Goal: Check status: Check status

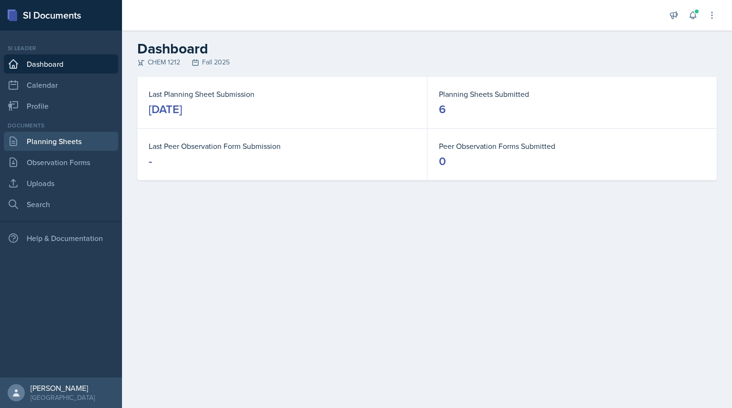
click at [57, 150] on link "Planning Sheets" at bounding box center [61, 141] width 114 height 19
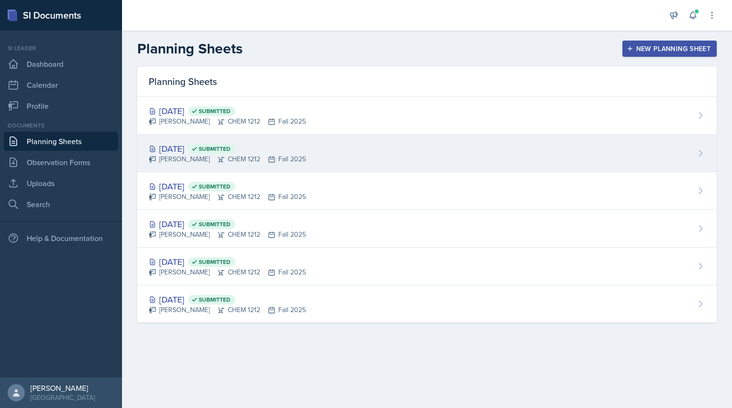
click at [336, 143] on div "[DATE] Submitted [PERSON_NAME] CHEM 1212 Fall 2025" at bounding box center [427, 153] width 580 height 38
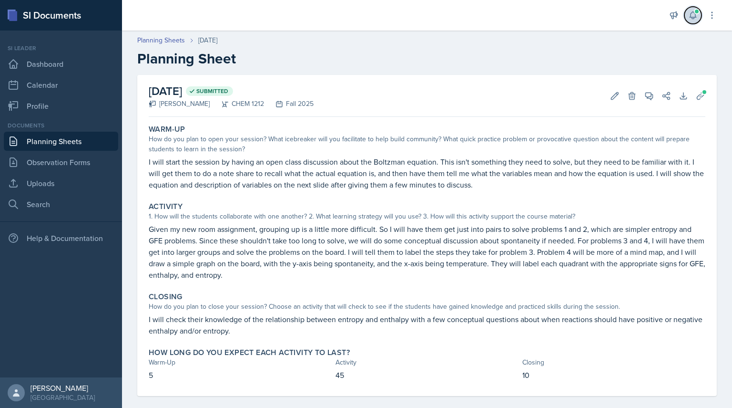
click at [695, 14] on span at bounding box center [697, 12] width 6 height 6
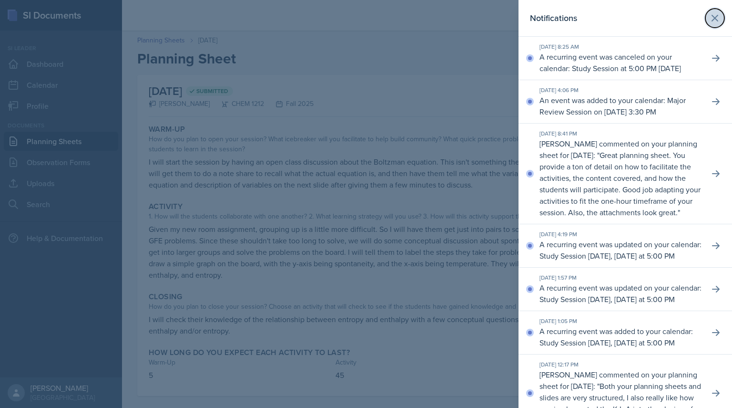
click at [710, 14] on icon at bounding box center [714, 17] width 11 height 11
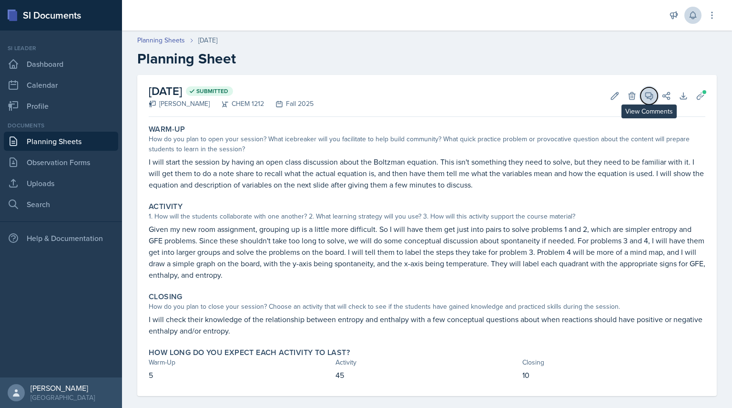
click at [646, 98] on icon at bounding box center [649, 95] width 7 height 7
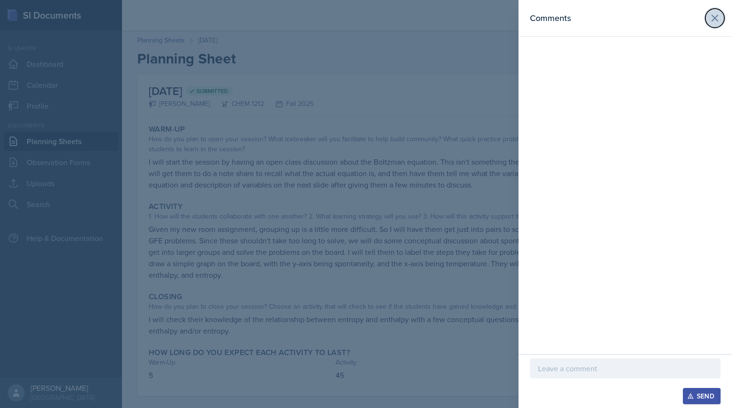
click at [712, 16] on icon at bounding box center [714, 17] width 11 height 11
